Goal: Communication & Community: Answer question/provide support

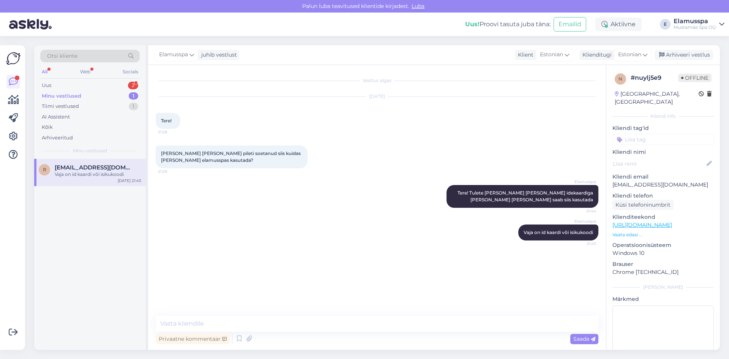
click at [93, 79] on div "Otsi kliente All Web Socials Uus 2 Minu vestlused 1 Tiimi vestlused 1 AI Assist…" at bounding box center [90, 102] width 112 height 114
click at [96, 84] on div "Uus 2" at bounding box center [90, 85] width 100 height 11
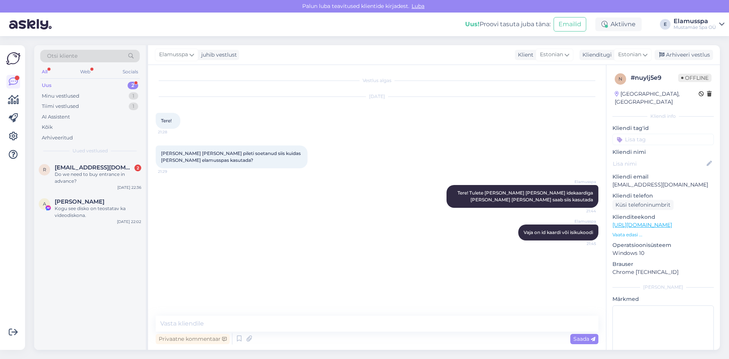
drag, startPoint x: 105, startPoint y: 145, endPoint x: 106, endPoint y: 174, distance: 29.7
click at [106, 176] on div "Do we need to buy entrance in advance?" at bounding box center [98, 178] width 87 height 14
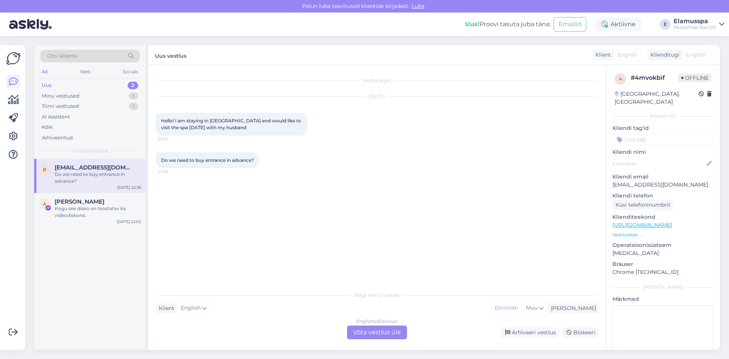
click at [308, 195] on div "Vestlus algas [DATE] Hello! I am staying in [GEOGRAPHIC_DATA] and would like to…" at bounding box center [381, 177] width 450 height 208
click at [381, 336] on div "English to Estonian Võta vestlus üle" at bounding box center [377, 333] width 60 height 14
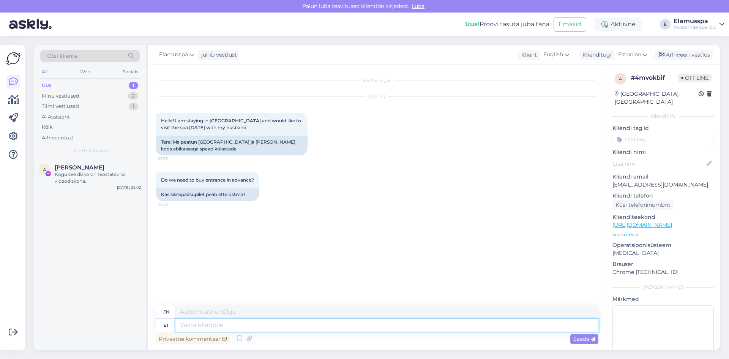
click at [348, 319] on textarea at bounding box center [387, 325] width 423 height 13
click at [374, 308] on textarea at bounding box center [387, 311] width 423 height 13
type textarea "T"
click at [368, 319] on textarea at bounding box center [387, 325] width 423 height 13
type textarea "Tere!"
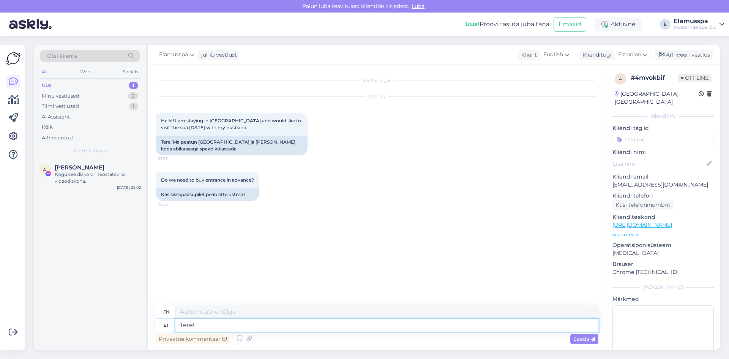
type textarea "Hello!"
type textarea "Tere! pileteid a"
type textarea "Hello! tickets"
type textarea "Tere! pileteid spaase"
type textarea "Hello! tickets to [GEOGRAPHIC_DATA]"
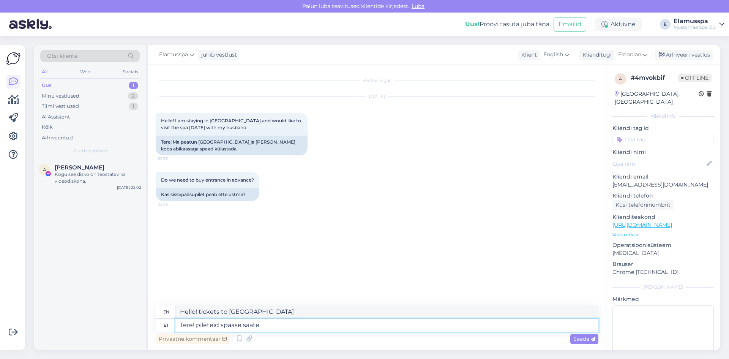
type textarea "Tere! pileteid spaase saate o"
type textarea "Hello! You can get tickets to spas"
type textarea "Tere! pileteid spaase saate osta k"
type textarea "Hello! You can buy tickets to spas"
type textarea "Tere! pileteid spaase saate osta koha"
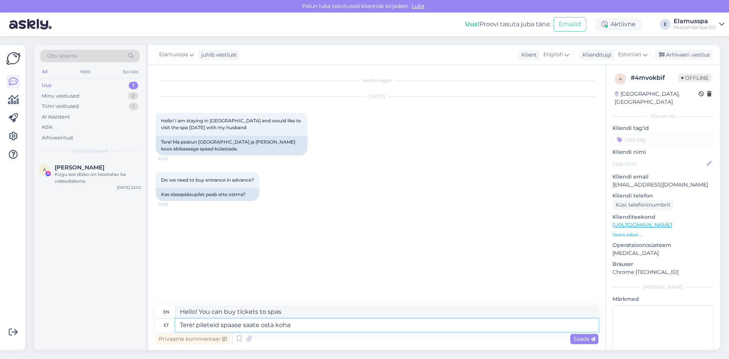
type textarea "Hello! You can buy tickets to spas here"
type textarea "Tere! pileteid spaase saate osta koha [PERSON_NAME]"
type textarea "Hello! You can buy tickets to spas at the spa."
type textarea "Tere! pileteid spaase saate osta koha peal"
type textarea "Hello! You can buy tickets for spas on site."
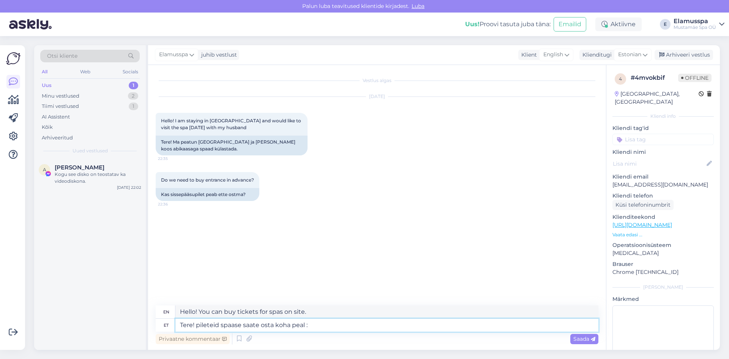
type textarea "Tere! pileteid spaase saate osta koha peal :)"
type textarea "Hello! You can buy tickets for spas on site :)"
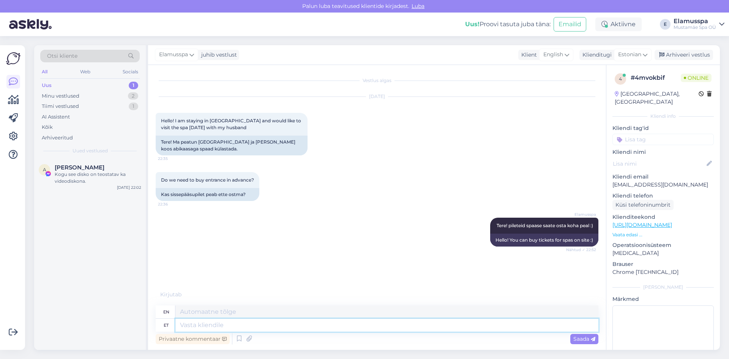
scroll to position [16, 0]
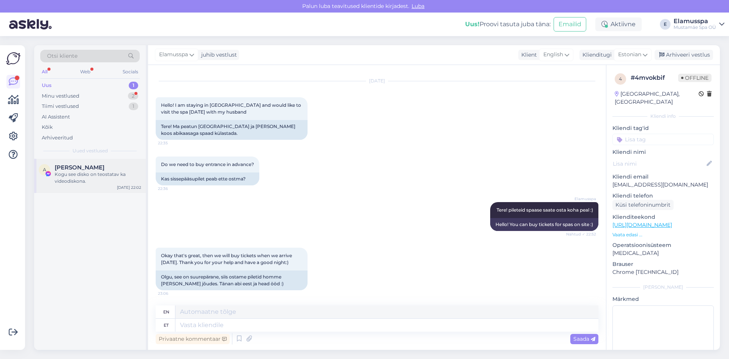
click at [119, 186] on div "[DATE] 22:02" at bounding box center [129, 188] width 24 height 6
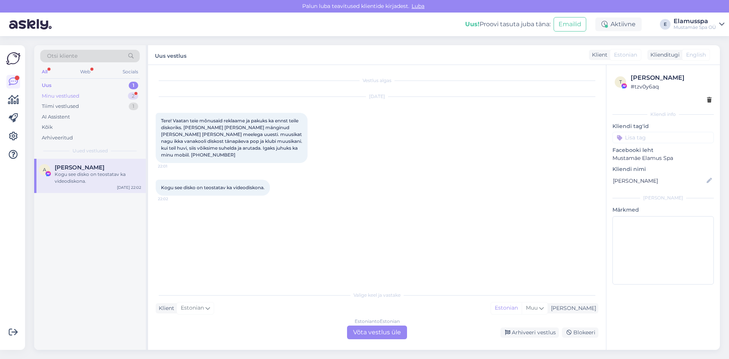
click at [95, 97] on div "Minu vestlused 2" at bounding box center [90, 96] width 100 height 11
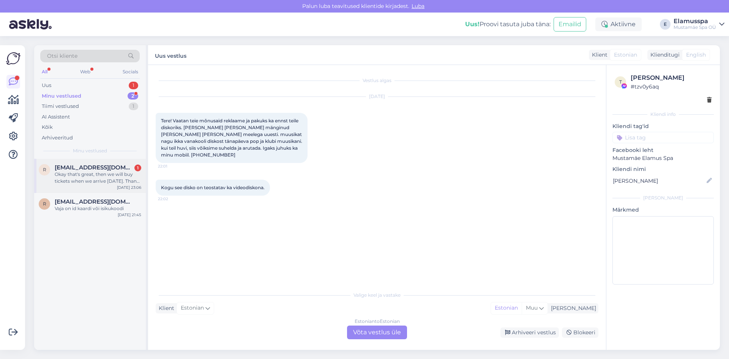
click at [109, 191] on div "r [EMAIL_ADDRESS][DOMAIN_NAME] 1 Okay that's great, then we will buy tickets wh…" at bounding box center [90, 176] width 112 height 34
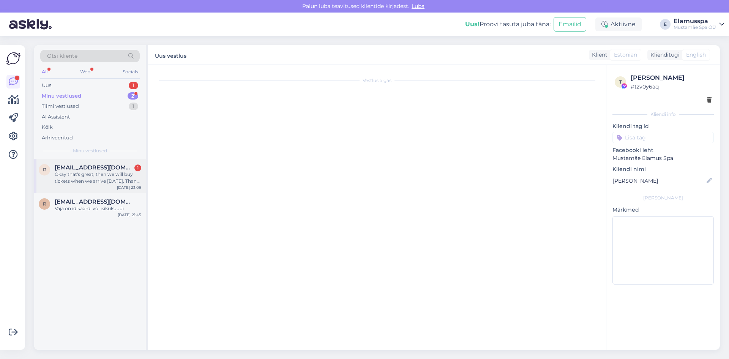
scroll to position [16, 0]
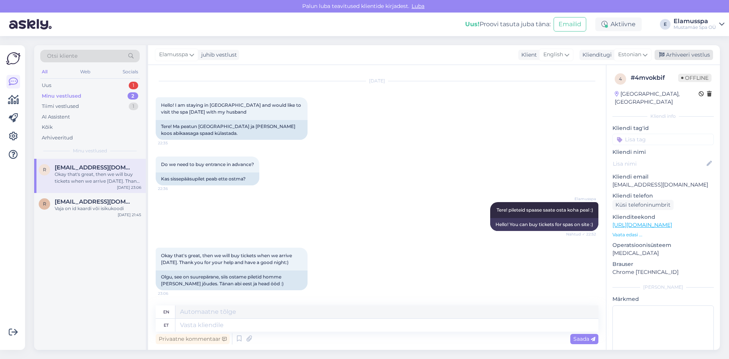
click at [689, 51] on div "Arhiveeri vestlus" at bounding box center [684, 55] width 59 height 10
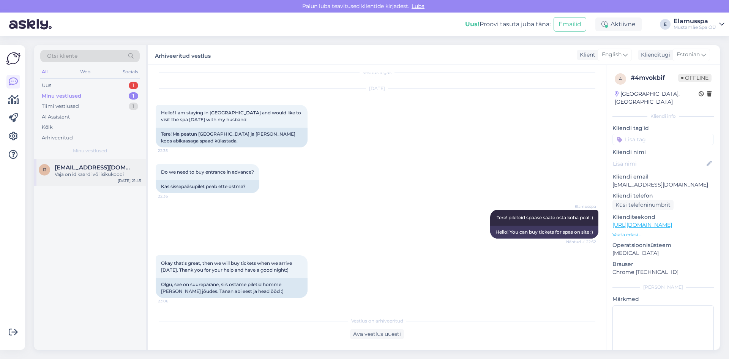
click at [106, 164] on span "[EMAIL_ADDRESS][DOMAIN_NAME]" at bounding box center [94, 167] width 79 height 7
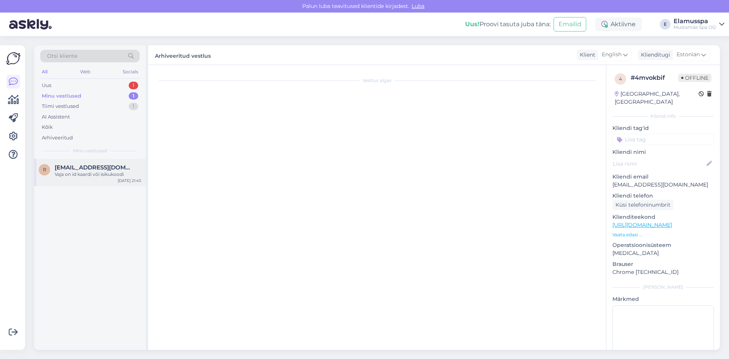
scroll to position [0, 0]
